Goal: Complete application form

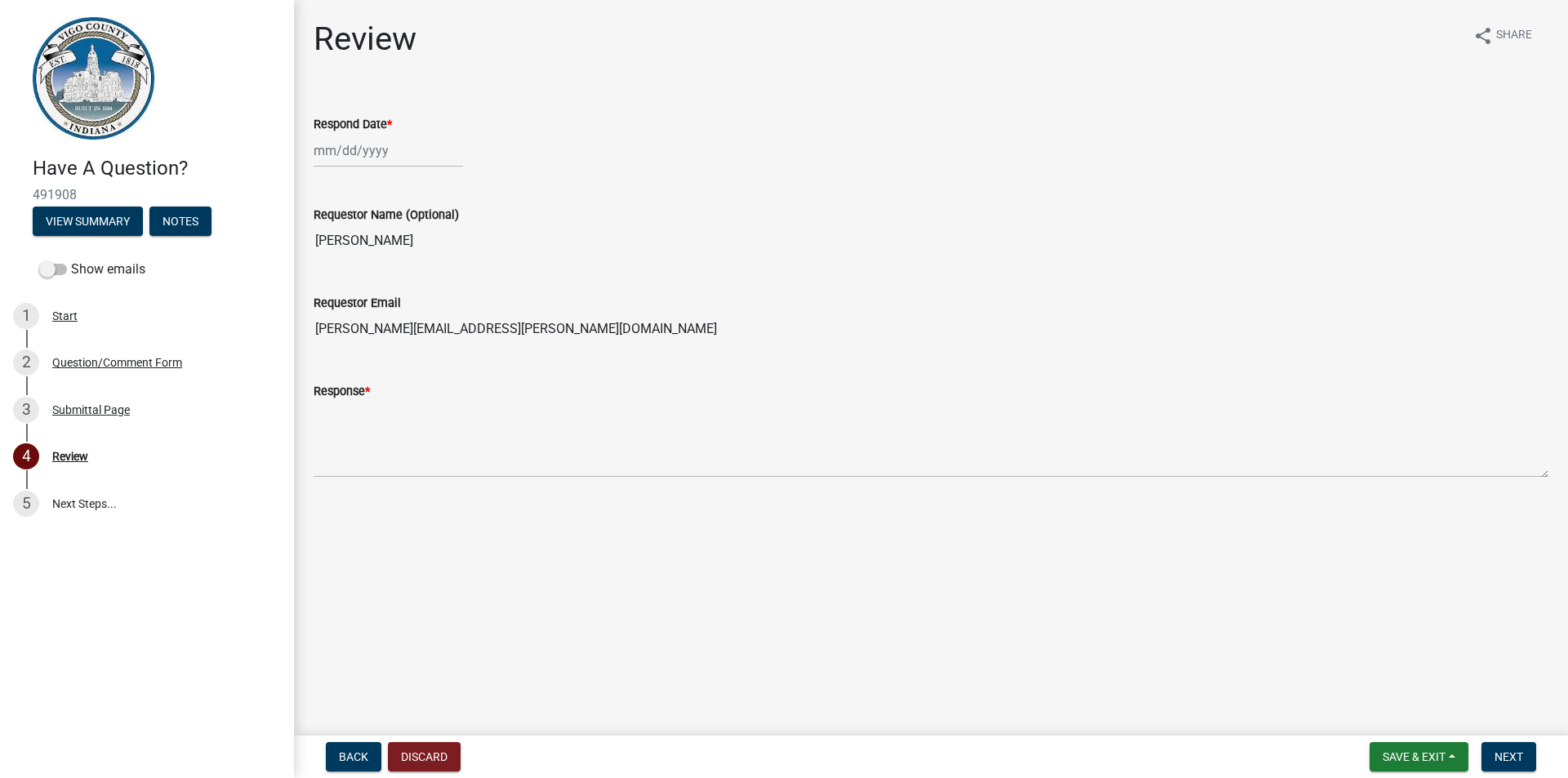
select select "10"
select select "2025"
click at [344, 153] on div "[PERSON_NAME] Feb Mar Apr [PERSON_NAME][DATE] Oct Nov [DATE] 1526 1527 1528 152…" at bounding box center [388, 151] width 150 height 34
click at [380, 290] on div "15" at bounding box center [383, 289] width 26 height 26
type input "[DATE]"
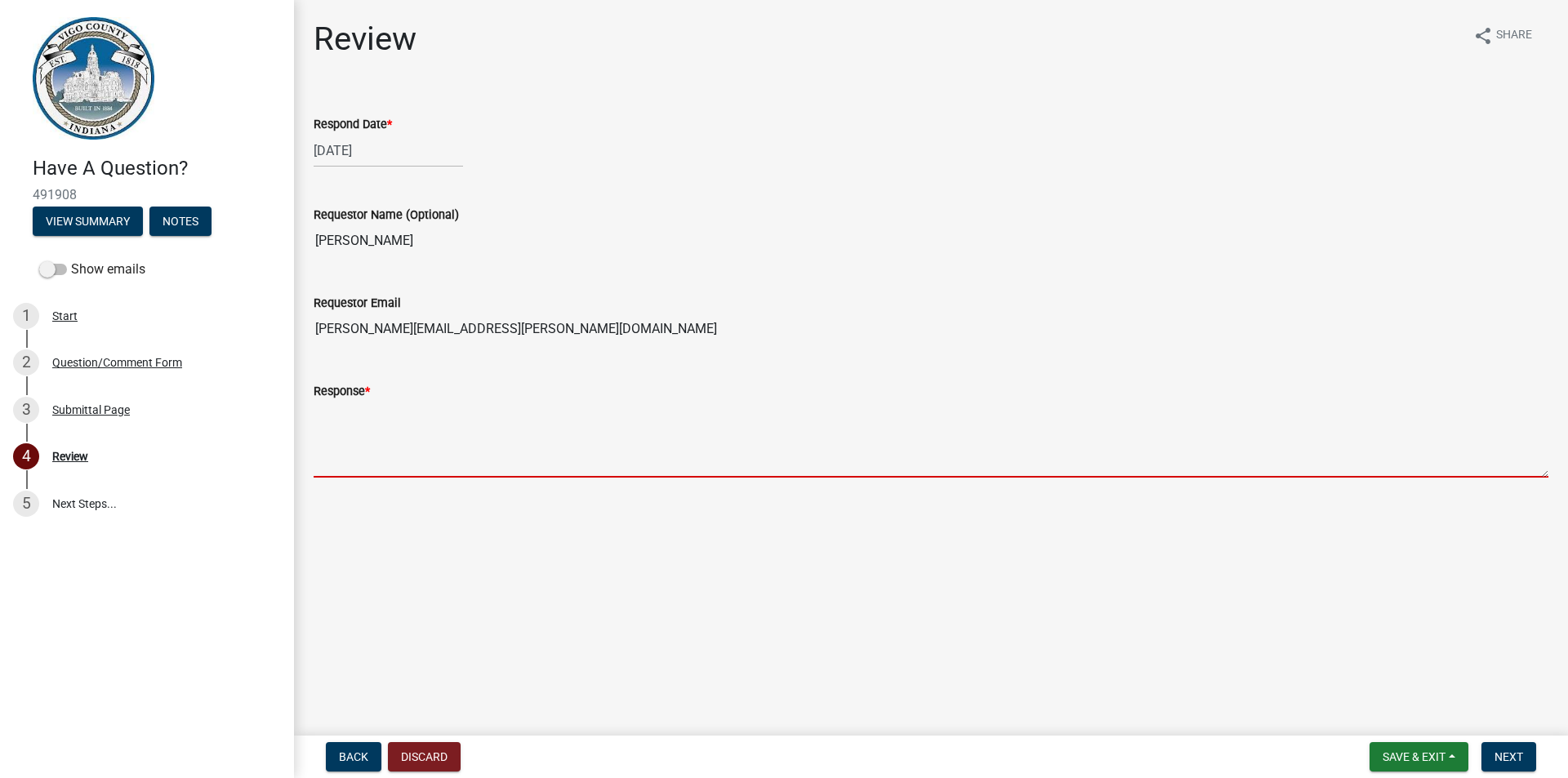
click at [350, 443] on textarea "Response *" at bounding box center [930, 438] width 1235 height 76
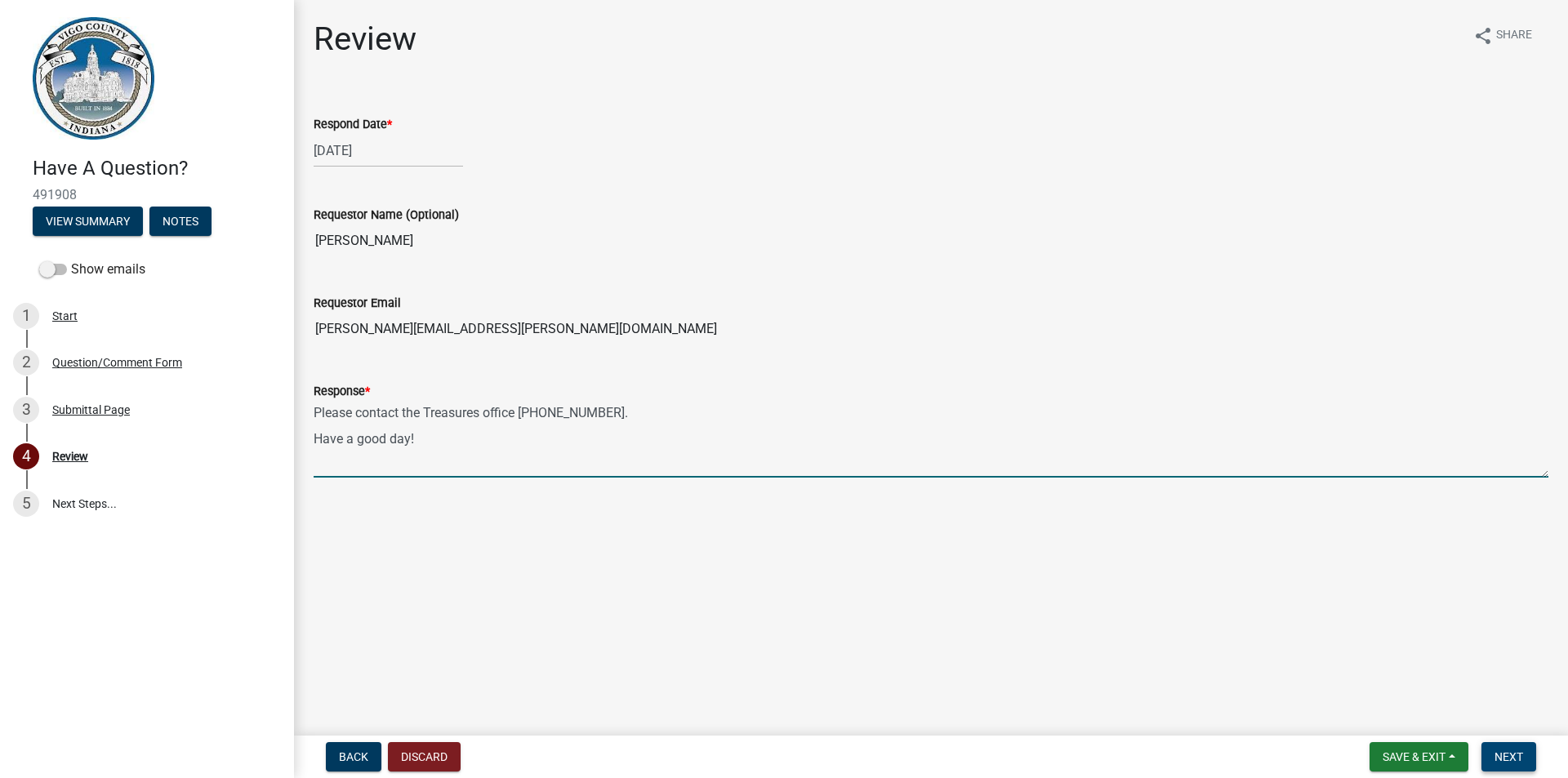
type textarea "Please contact the Treasures office [PHONE_NUMBER]. Have a good day!"
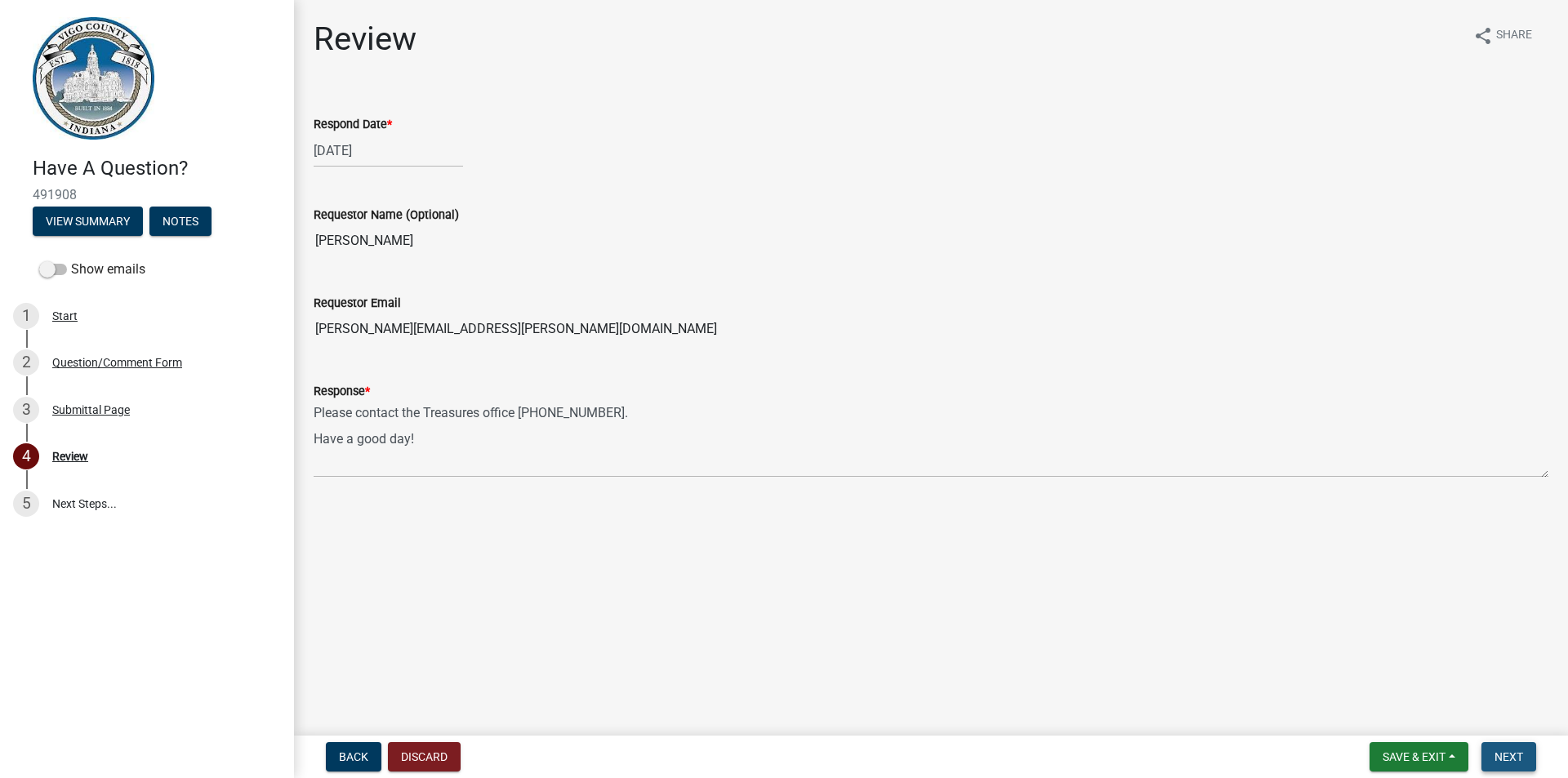
click at [1502, 757] on span "Next" at bounding box center [1508, 757] width 29 height 13
